Goal: Task Accomplishment & Management: Manage account settings

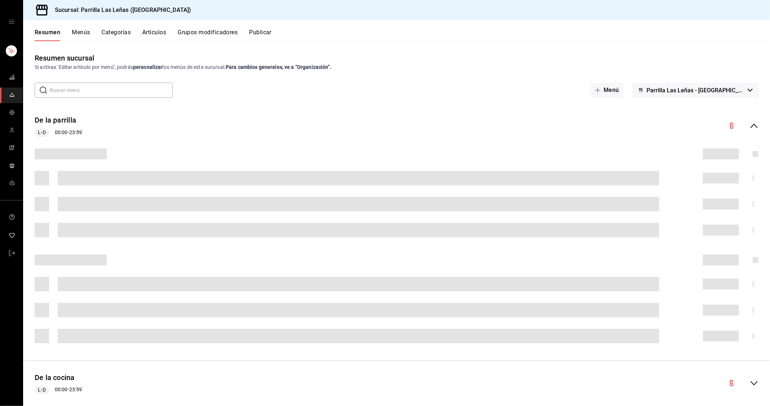
click at [163, 30] on button "Artículos" at bounding box center [154, 35] width 24 height 12
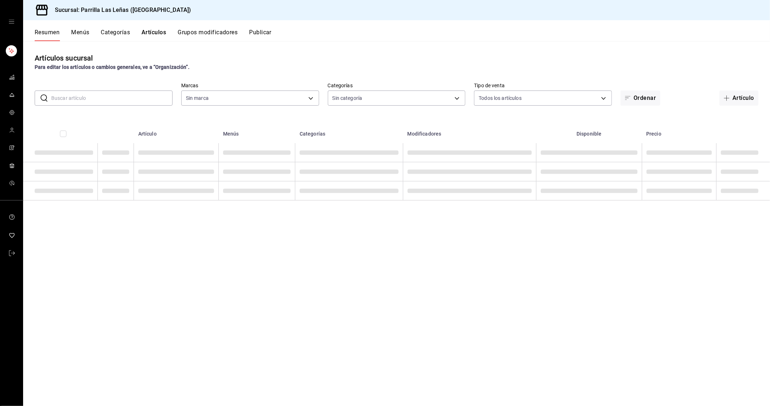
click at [97, 93] on input "text" at bounding box center [111, 98] width 121 height 14
click at [98, 99] on input "text" at bounding box center [111, 98] width 121 height 14
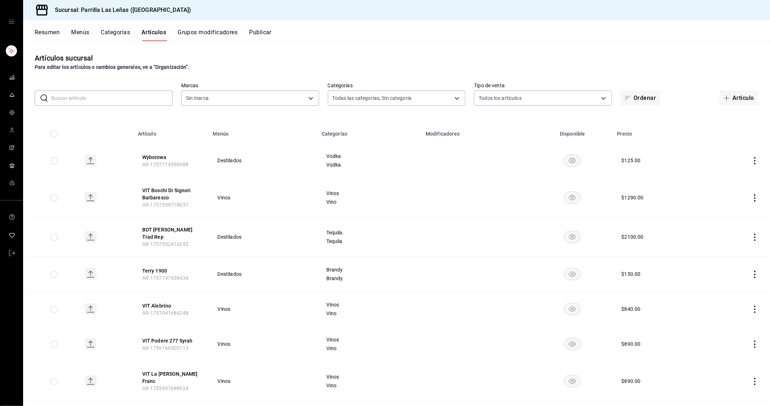
type input "51325ac9-5f46-4a64-a544-9de9a0a01f07,df633d89-7015-4477-8b90-425007523993,1470d…"
type input "fdfa05f9-8ea7-4368-ad04-fbd6ae7f73f5"
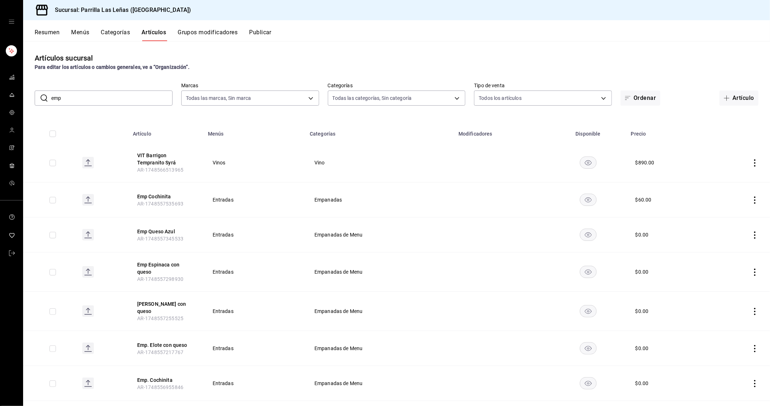
click at [132, 93] on input "emp" at bounding box center [111, 98] width 121 height 14
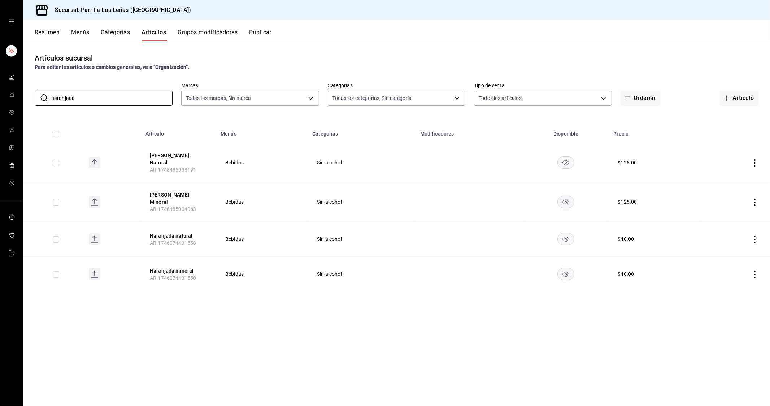
type input "naranjada"
click at [757, 236] on icon "actions" at bounding box center [754, 239] width 7 height 7
click at [742, 245] on li "Editar" at bounding box center [726, 247] width 43 height 15
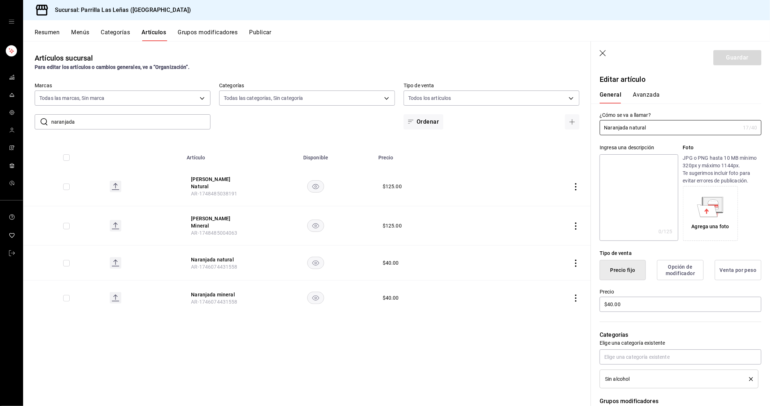
click at [638, 317] on div "Categorías Elige una categoría existente Sin alcohol" at bounding box center [676, 350] width 170 height 75
click at [635, 304] on input "$40.00" at bounding box center [680, 304] width 162 height 15
type input "$57.00"
click at [741, 55] on button "Guardar" at bounding box center [737, 57] width 48 height 15
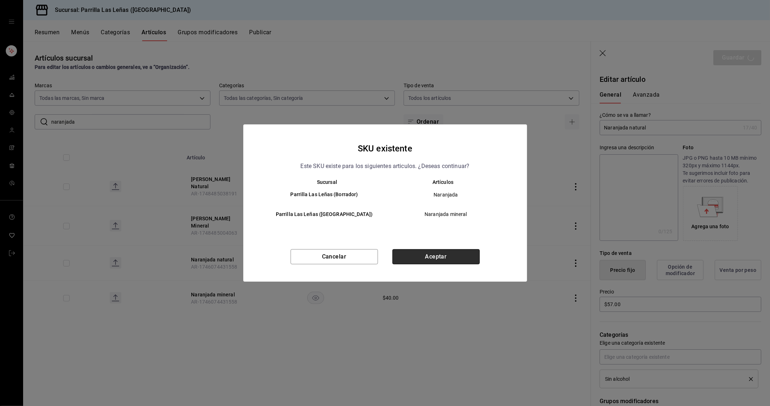
click at [451, 257] on button "Aceptar" at bounding box center [435, 256] width 87 height 15
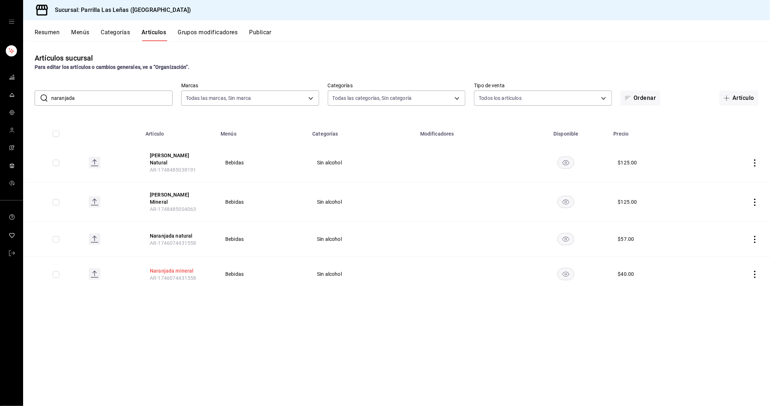
click at [183, 267] on button "Naranjada mineral" at bounding box center [179, 270] width 58 height 7
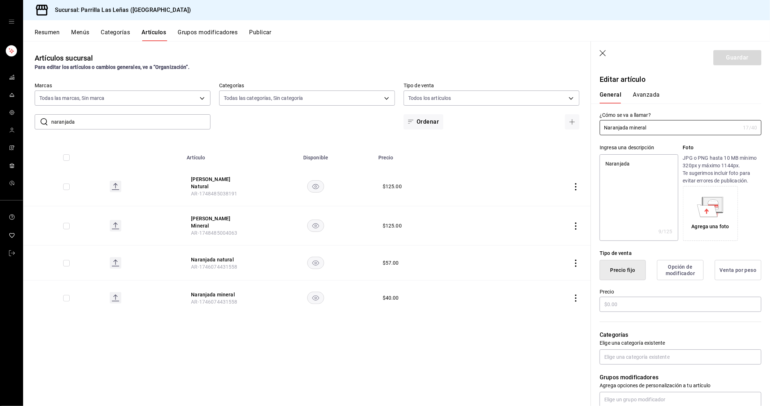
type textarea "x"
type input "$40.00"
click at [647, 309] on input "$40.00" at bounding box center [680, 304] width 162 height 15
type textarea "x"
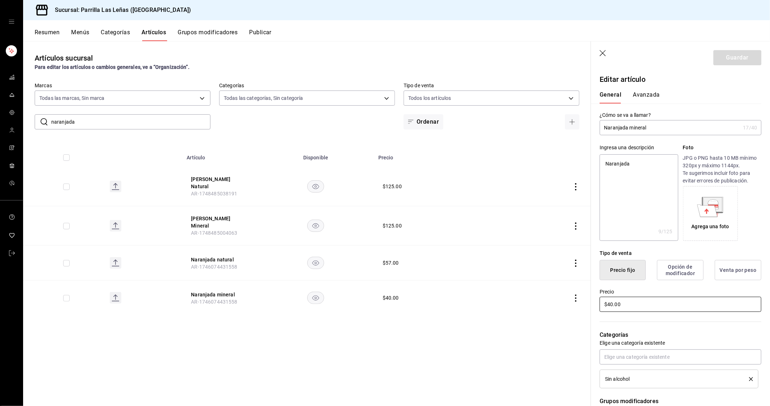
type input "$5.00"
type textarea "x"
type input "$57.00"
type textarea "x"
type input "$57.00"
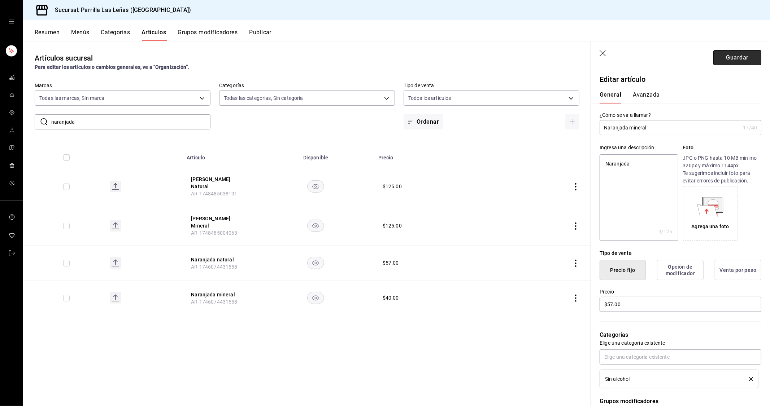
click at [733, 58] on button "Guardar" at bounding box center [737, 57] width 48 height 15
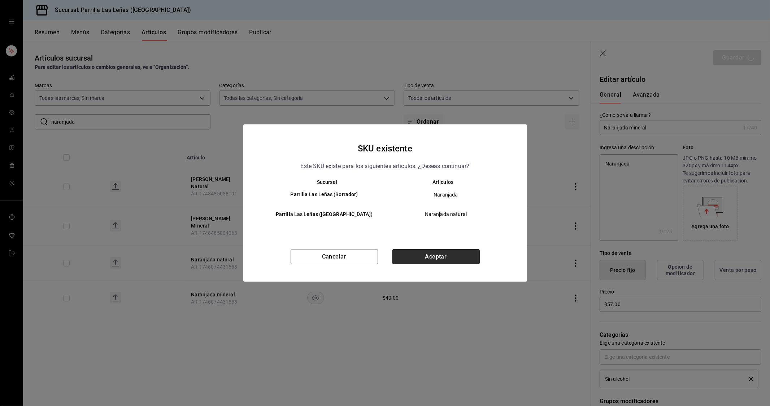
click at [424, 255] on button "Aceptar" at bounding box center [435, 256] width 87 height 15
type textarea "x"
type input "AR-1758230864328"
